Goal: Complete application form

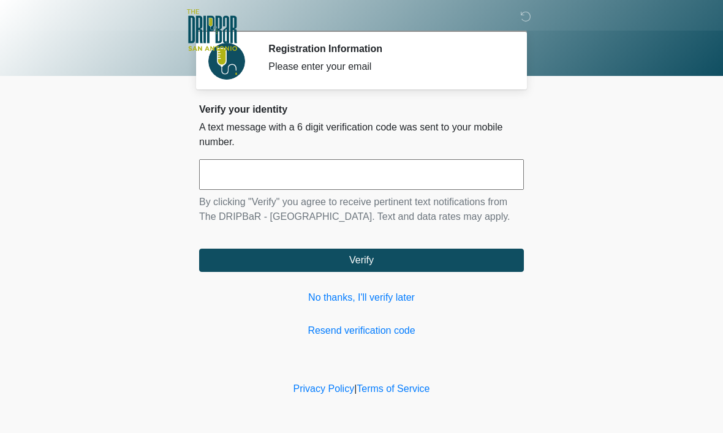
scroll to position [1, 0]
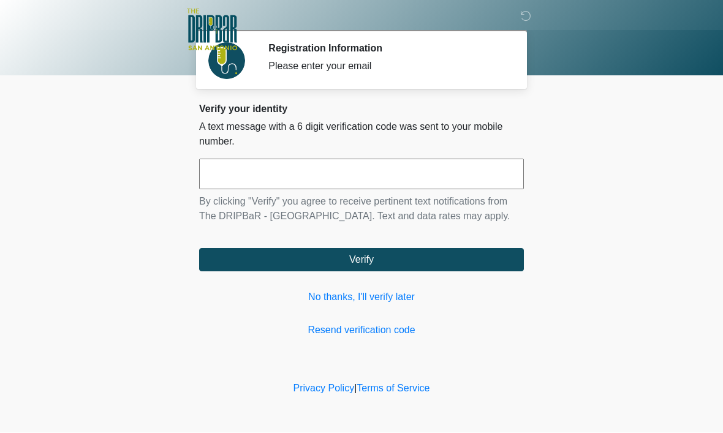
click at [318, 172] on input "text" at bounding box center [361, 174] width 325 height 31
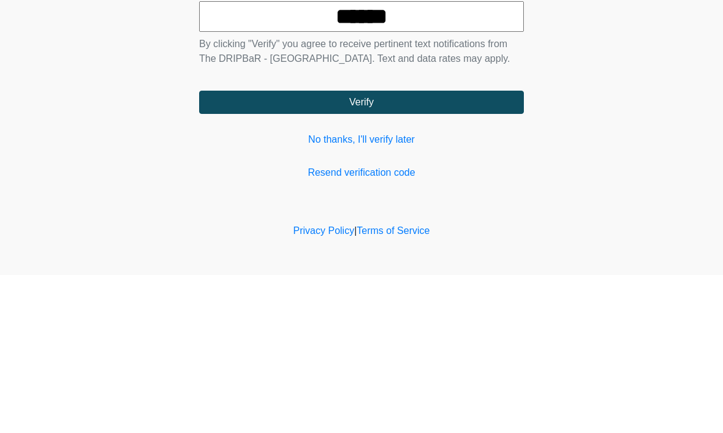
type input "******"
click at [389, 249] on button "Verify" at bounding box center [361, 260] width 325 height 23
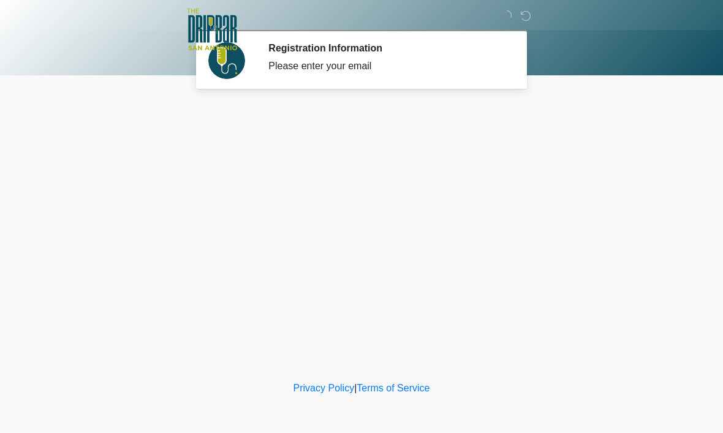
scroll to position [0, 0]
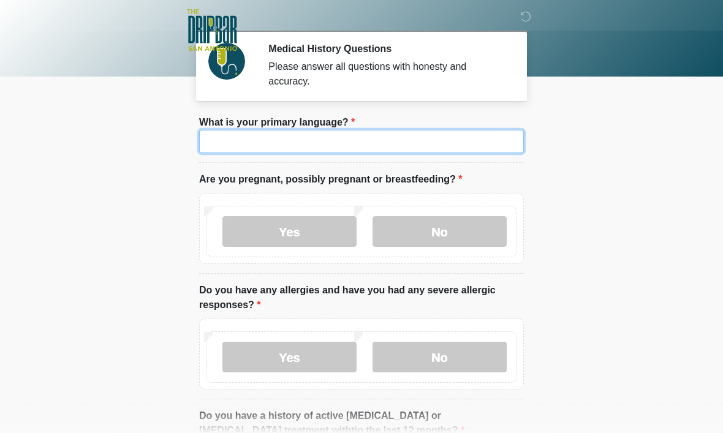
click at [368, 144] on input "What is your primary language?" at bounding box center [361, 141] width 325 height 23
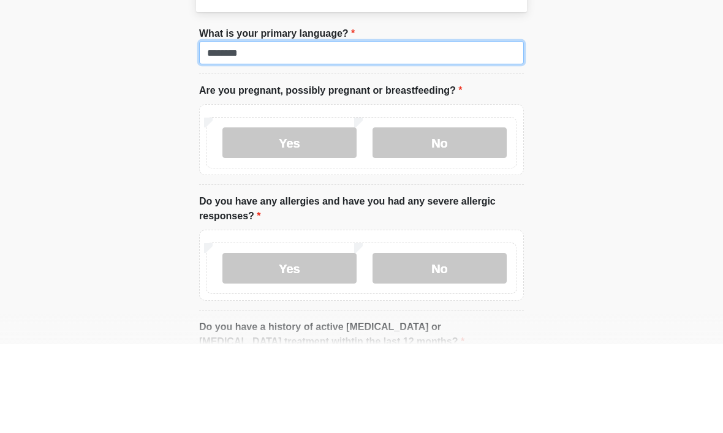
type input "*******"
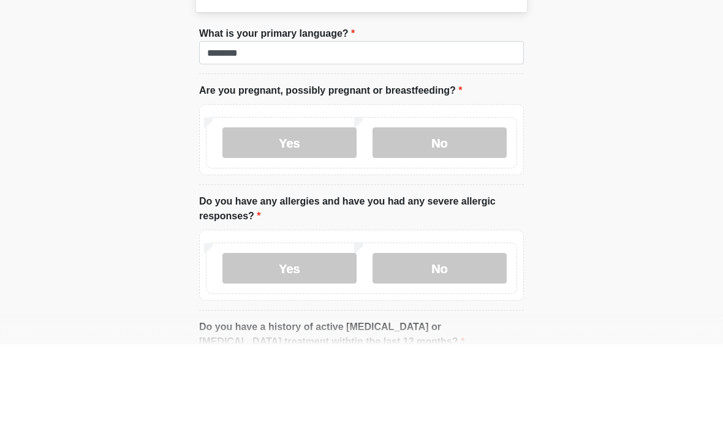
click at [455, 216] on label "No" at bounding box center [439, 231] width 134 height 31
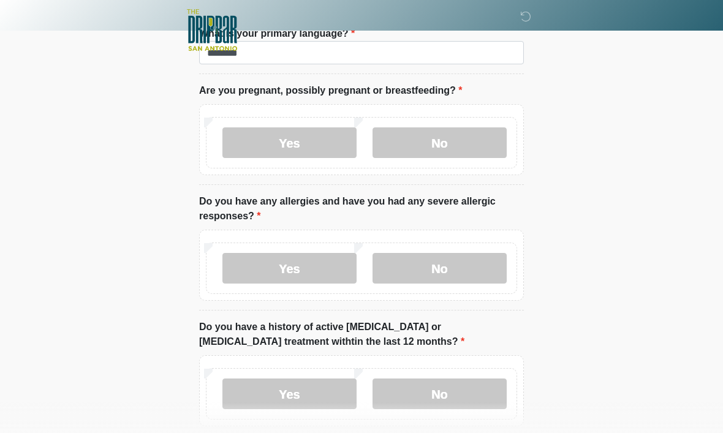
click at [444, 269] on label "No" at bounding box center [439, 268] width 134 height 31
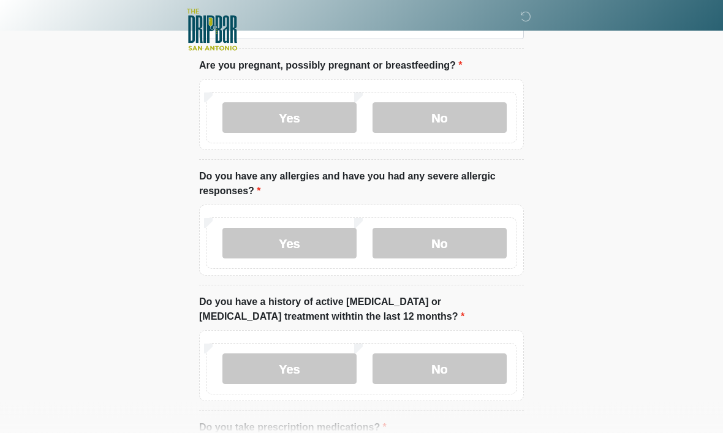
scroll to position [157, 0]
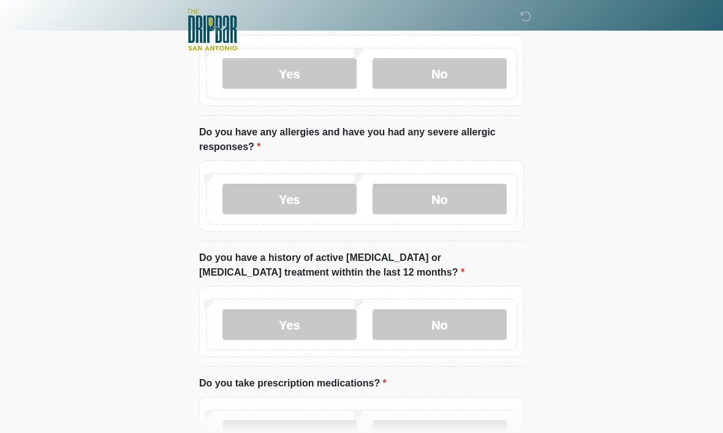
click at [445, 323] on label "No" at bounding box center [439, 325] width 134 height 31
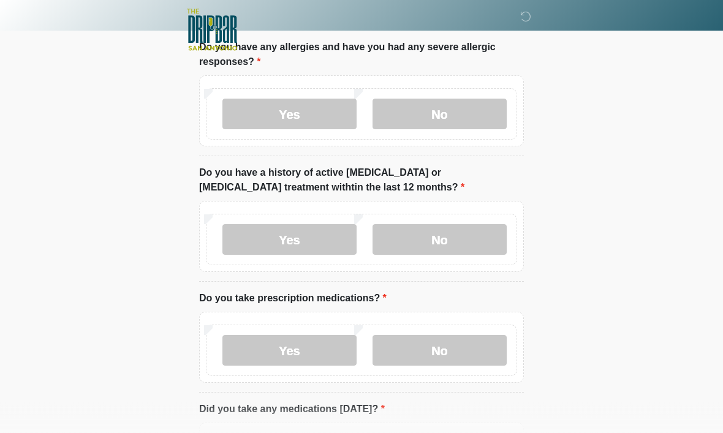
click at [309, 350] on label "Yes" at bounding box center [289, 351] width 134 height 31
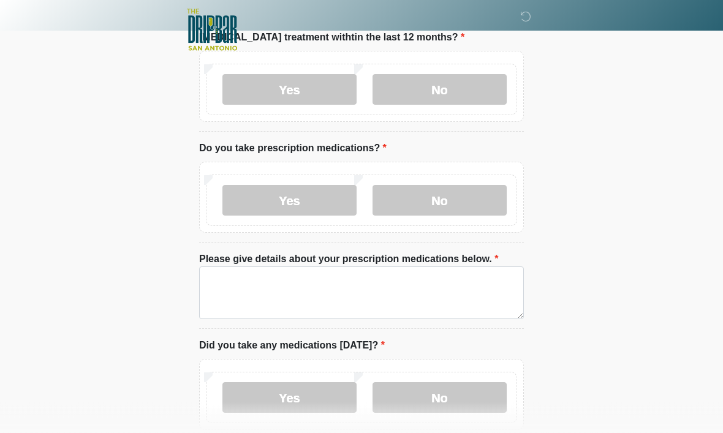
scroll to position [393, 0]
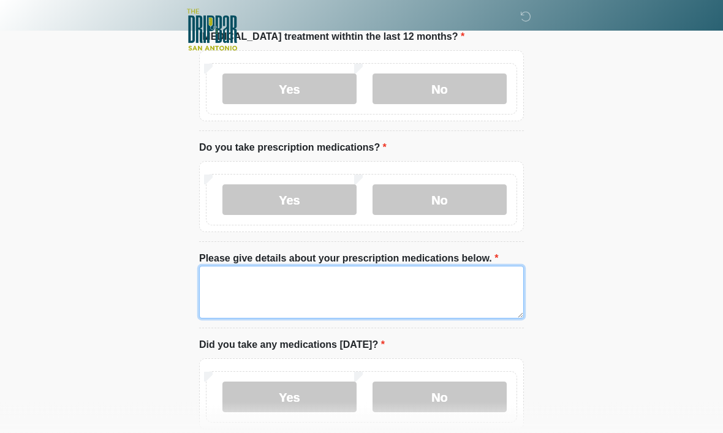
click at [252, 284] on textarea "Please give details about your prescription medications below." at bounding box center [361, 292] width 325 height 53
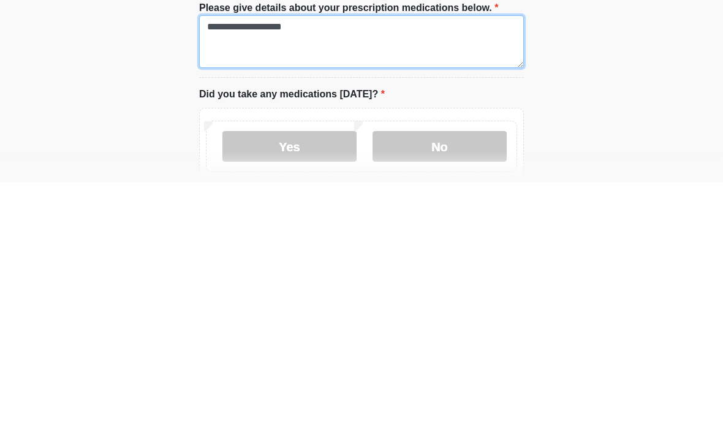
type textarea "**********"
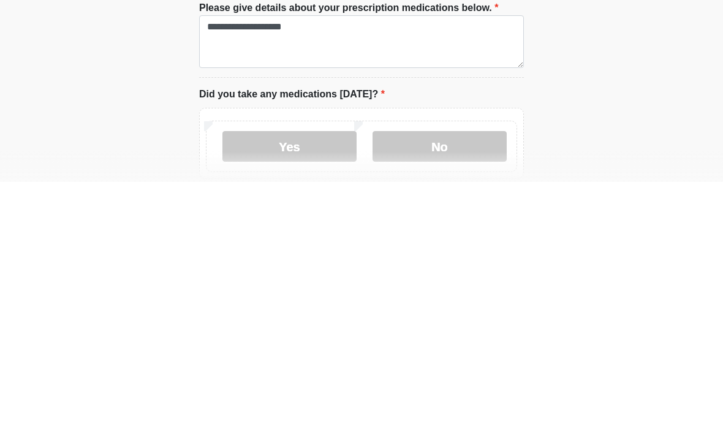
click at [298, 382] on label "Yes" at bounding box center [289, 397] width 134 height 31
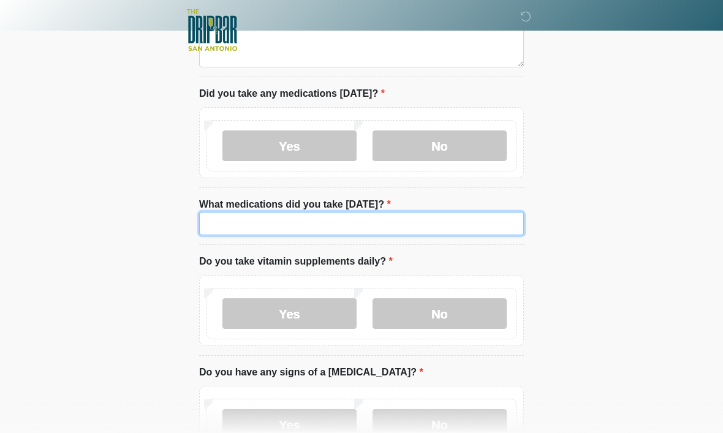
click at [352, 222] on input "What medications did you take today?" at bounding box center [361, 223] width 325 height 23
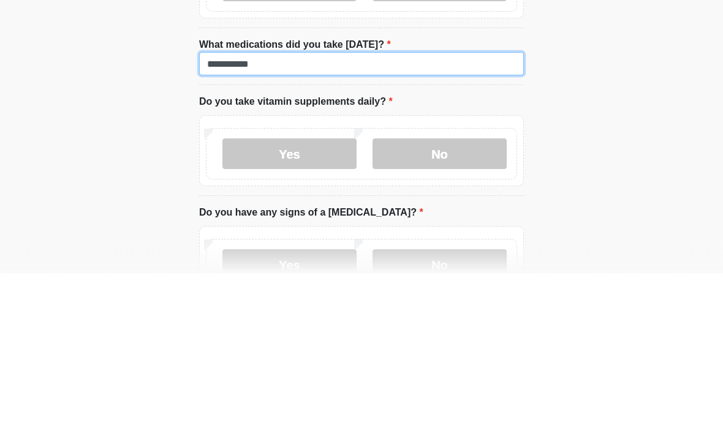
type input "**********"
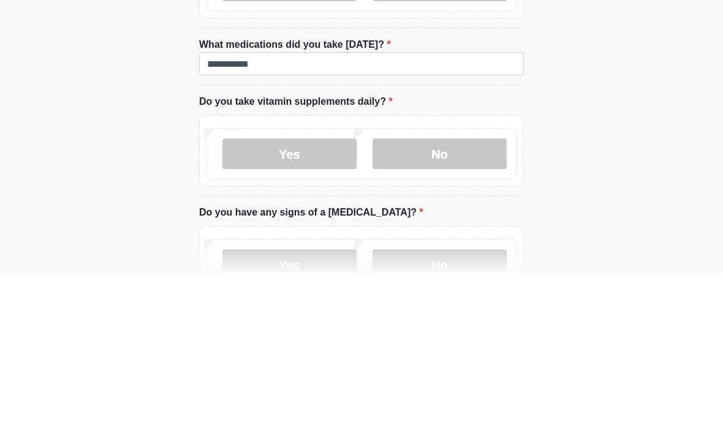
click at [453, 299] on label "No" at bounding box center [439, 314] width 134 height 31
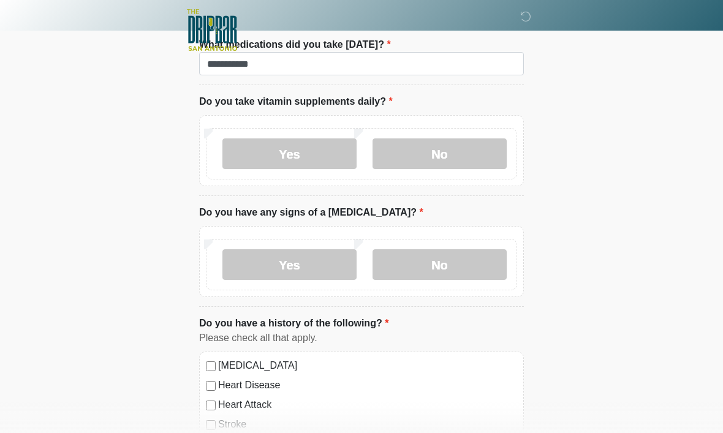
click at [453, 263] on label "No" at bounding box center [439, 264] width 134 height 31
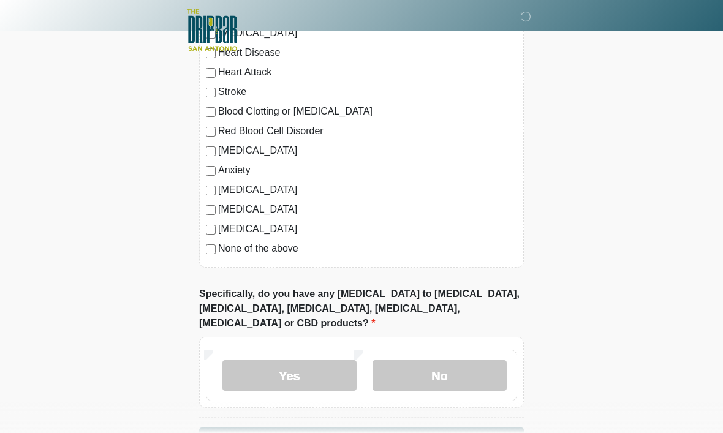
scroll to position [1147, 0]
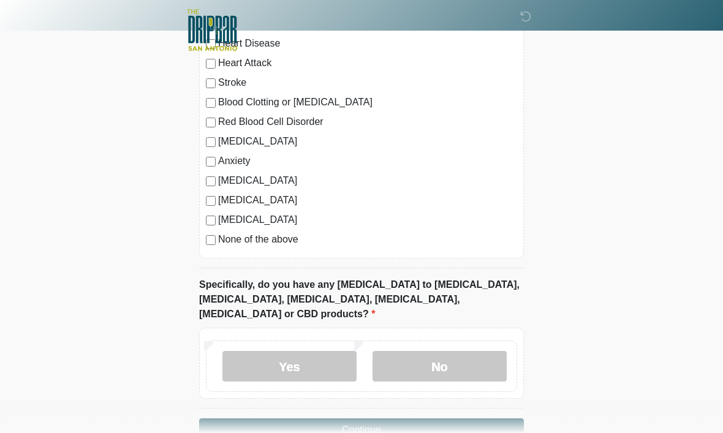
click at [450, 351] on label "No" at bounding box center [439, 366] width 134 height 31
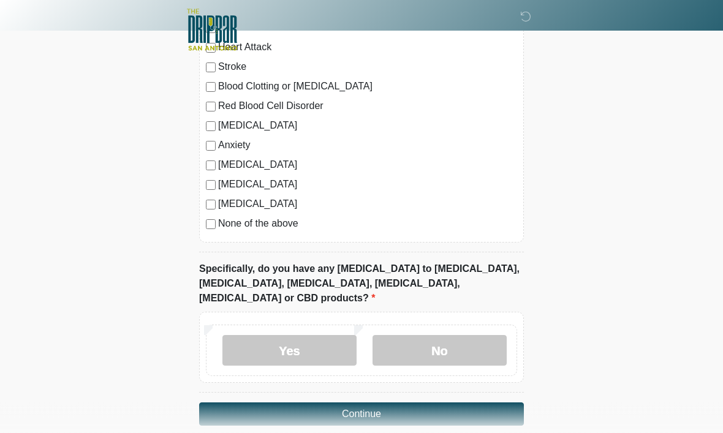
click at [368, 403] on button "Continue" at bounding box center [361, 414] width 325 height 23
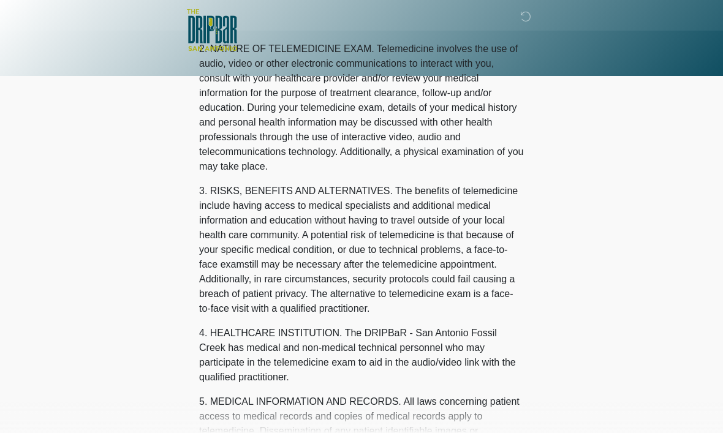
scroll to position [0, 0]
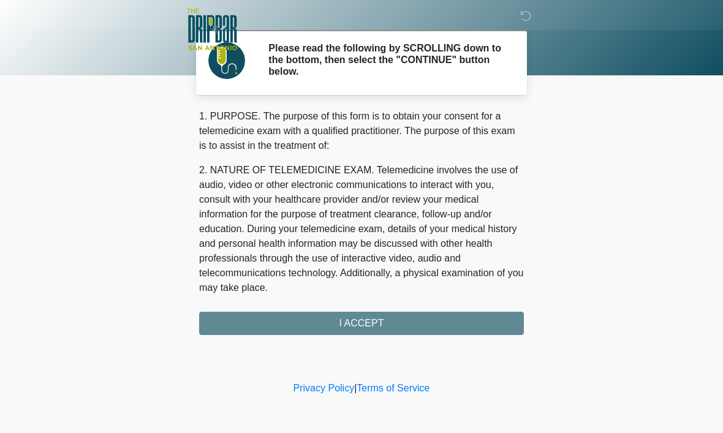
click at [387, 323] on div "1. PURPOSE. The purpose of this form is to obtain your consent for a telemedici…" at bounding box center [361, 223] width 325 height 226
click at [366, 320] on div "1. PURPOSE. The purpose of this form is to obtain your consent for a telemedici…" at bounding box center [361, 223] width 325 height 226
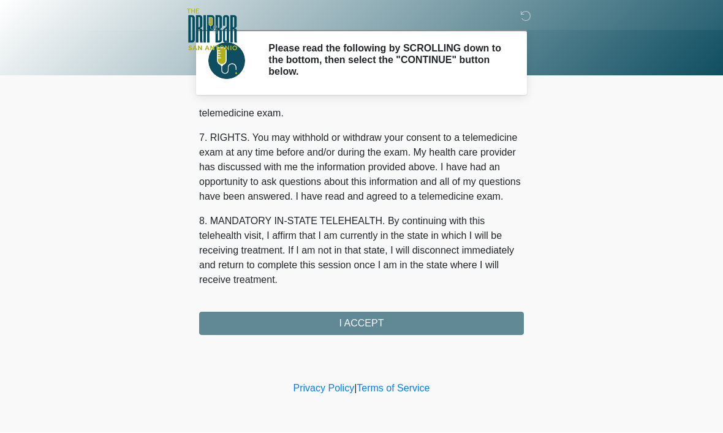
scroll to position [552, 0]
click at [371, 322] on button "I ACCEPT" at bounding box center [361, 323] width 325 height 23
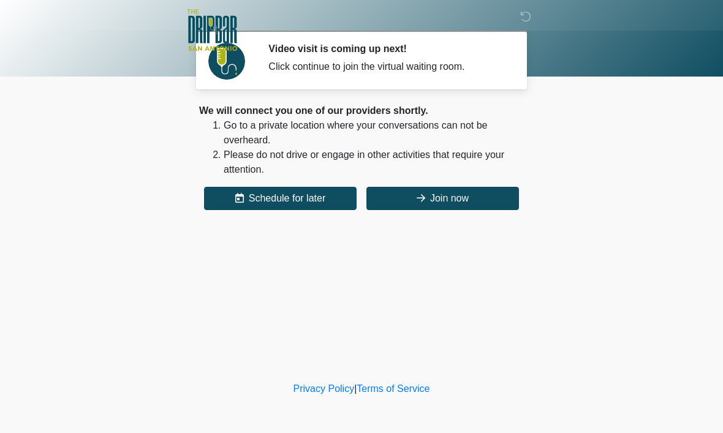
click at [480, 197] on button "Join now" at bounding box center [442, 198] width 153 height 23
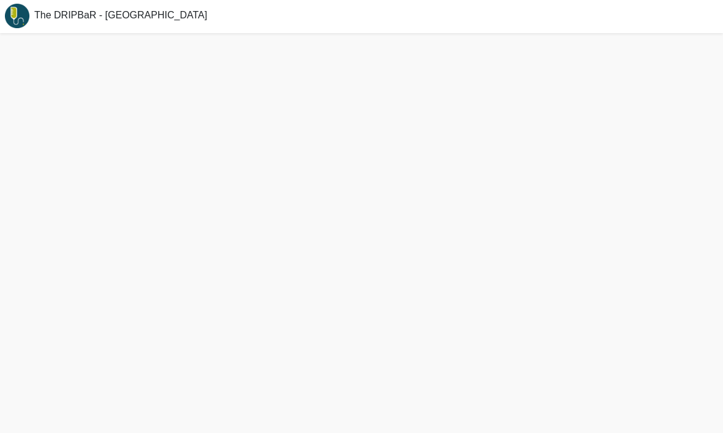
scroll to position [4, 0]
